Goal: Information Seeking & Learning: Learn about a topic

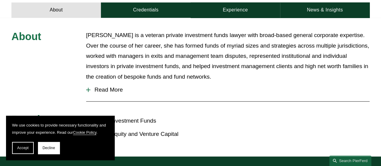
scroll to position [251, 0]
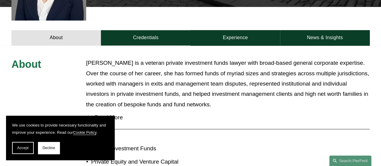
click at [105, 114] on span "Read More" at bounding box center [230, 117] width 280 height 7
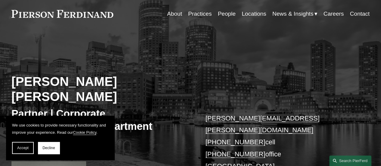
scroll to position [0, 0]
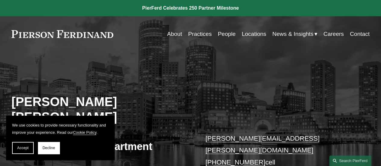
click at [31, 5] on link at bounding box center [190, 8] width 381 height 16
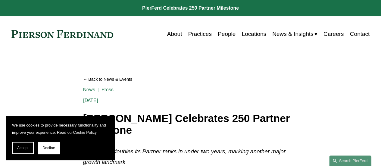
drag, startPoint x: 0, startPoint y: 0, endPoint x: 10, endPoint y: 8, distance: 12.2
click at [10, 8] on link at bounding box center [190, 8] width 381 height 16
